Goal: Use online tool/utility

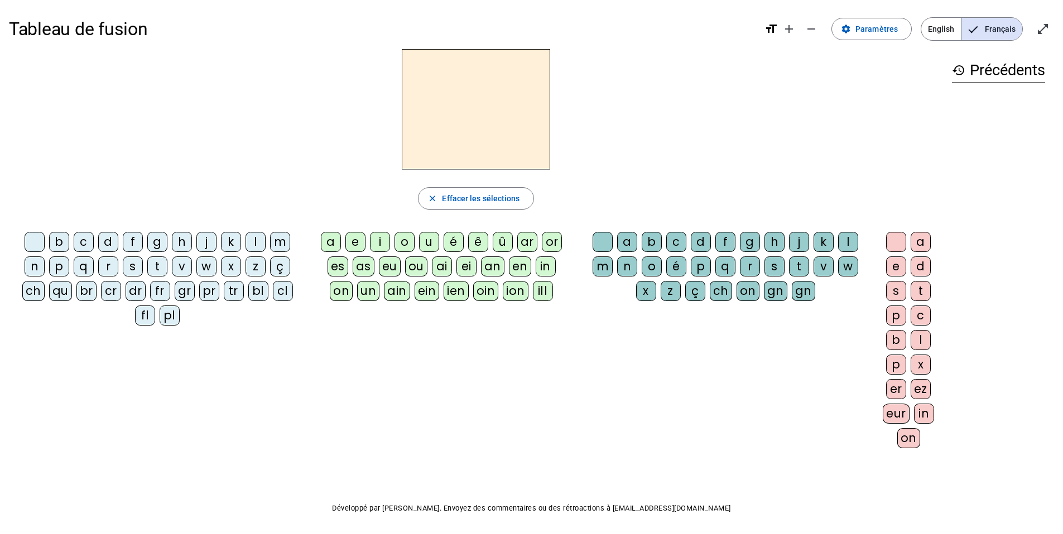
click at [142, 266] on div "s" at bounding box center [133, 267] width 20 height 20
click at [355, 238] on div "e" at bounding box center [355, 242] width 20 height 20
click at [83, 246] on div "c" at bounding box center [84, 242] width 20 height 20
click at [257, 244] on div "l" at bounding box center [255, 242] width 20 height 20
click at [112, 245] on div "d" at bounding box center [108, 242] width 20 height 20
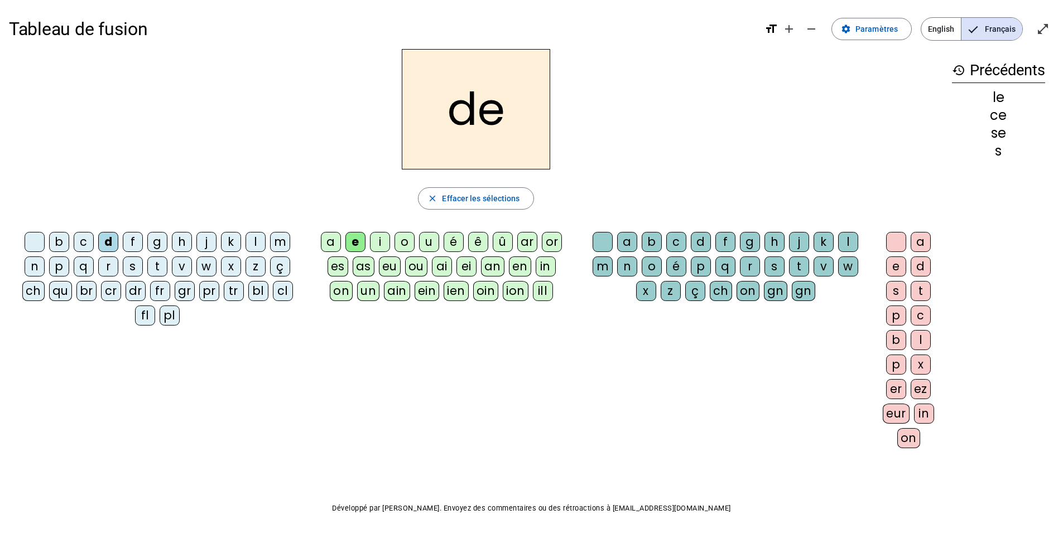
click at [430, 244] on div "u" at bounding box center [429, 242] width 20 height 20
click at [254, 240] on div "l" at bounding box center [255, 242] width 20 height 20
click at [185, 271] on div "v" at bounding box center [182, 267] width 20 height 20
click at [137, 264] on div "s" at bounding box center [133, 267] width 20 height 20
click at [673, 247] on div "c" at bounding box center [676, 242] width 20 height 20
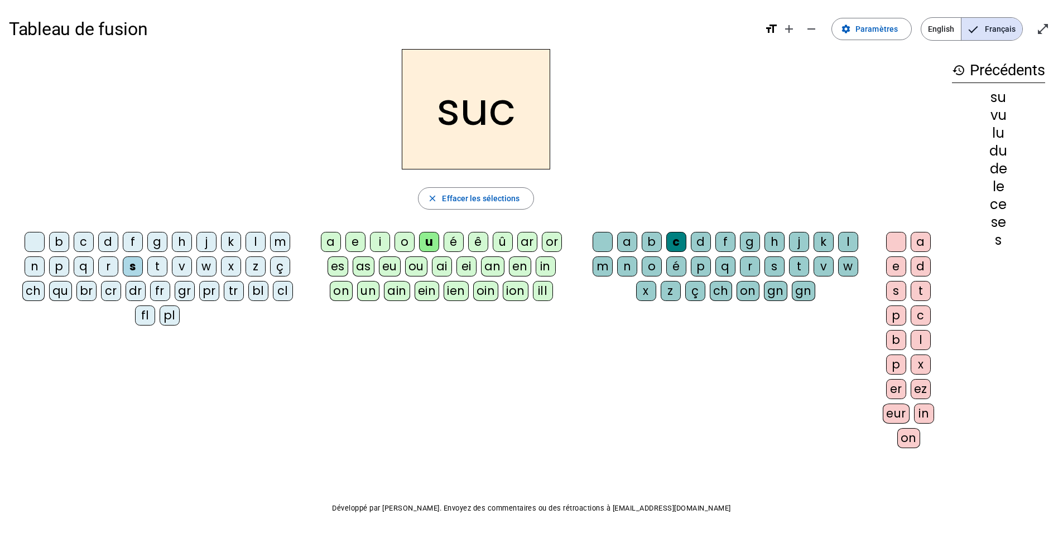
click at [357, 241] on div "e" at bounding box center [355, 242] width 20 height 20
click at [337, 243] on div "a" at bounding box center [331, 242] width 20 height 20
click at [250, 241] on div "l" at bounding box center [255, 242] width 20 height 20
click at [62, 245] on div "b" at bounding box center [59, 242] width 20 height 20
click at [149, 266] on div "t" at bounding box center [157, 267] width 20 height 20
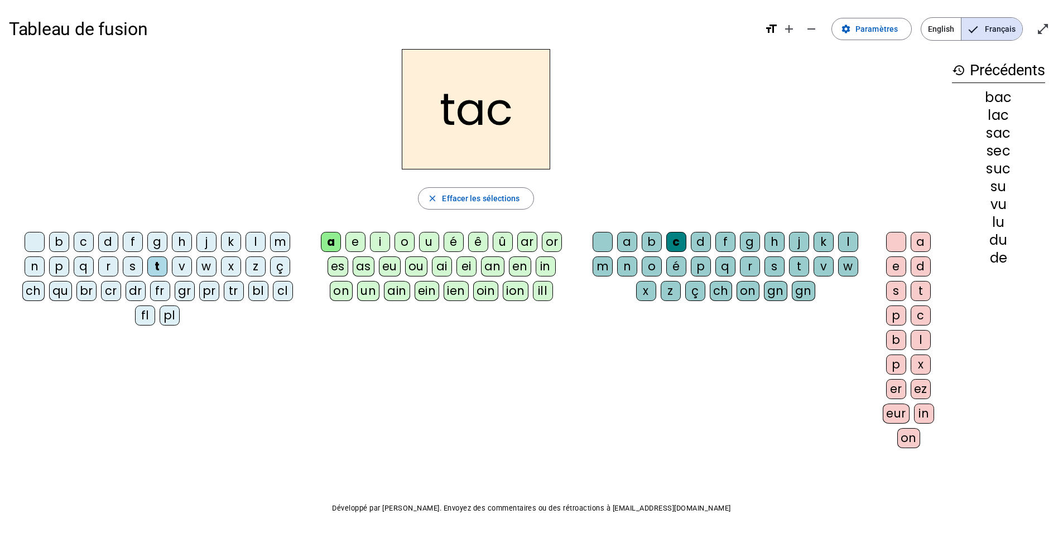
click at [405, 242] on div "o" at bounding box center [404, 242] width 20 height 20
click at [112, 267] on div "r" at bounding box center [108, 267] width 20 height 20
click at [137, 270] on div "s" at bounding box center [133, 267] width 20 height 20
click at [794, 242] on div "l" at bounding box center [848, 242] width 20 height 20
click at [57, 241] on div "b" at bounding box center [59, 242] width 20 height 20
